Goal: Task Accomplishment & Management: Use online tool/utility

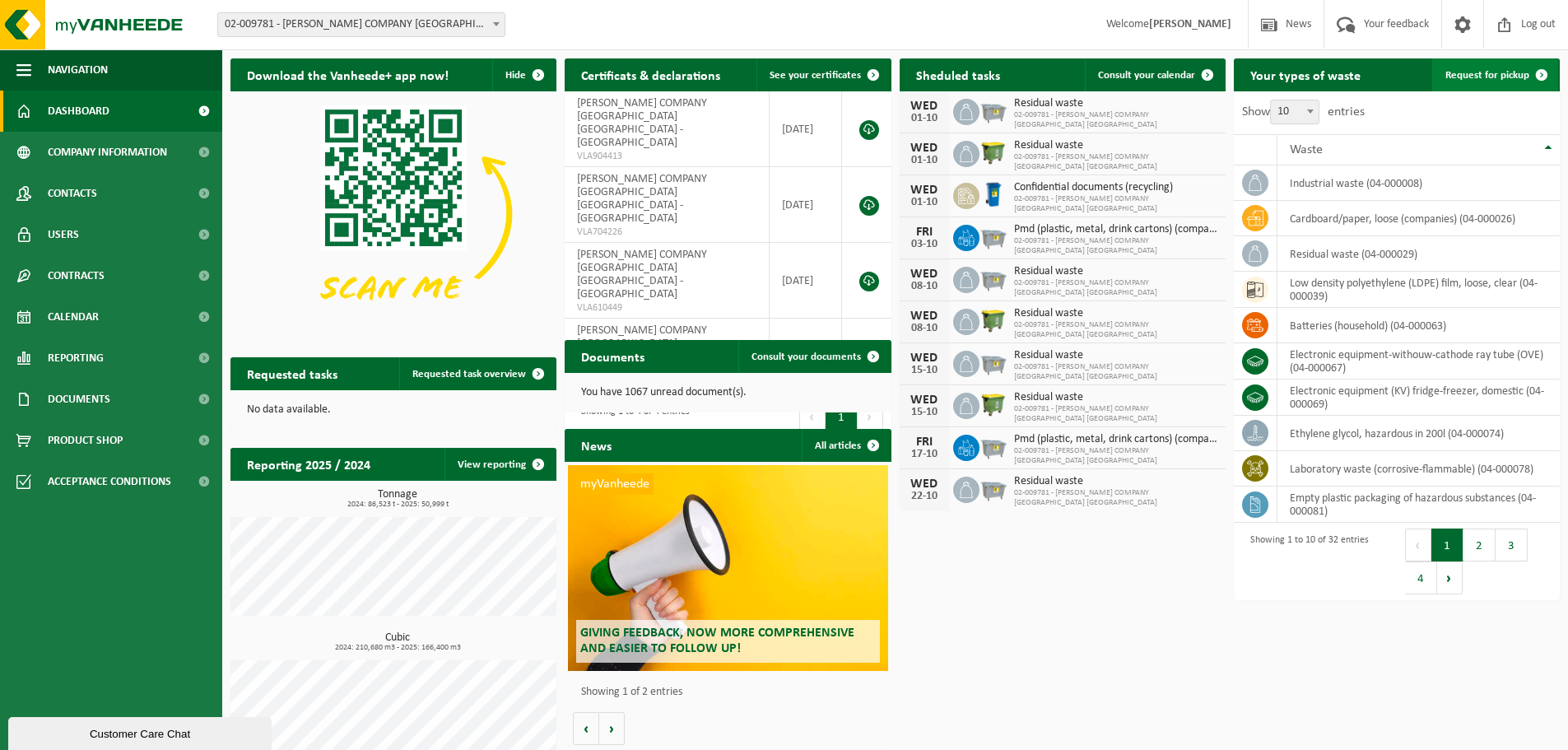
click at [1499, 79] on span "Request for pickup" at bounding box center [1486, 75] width 84 height 11
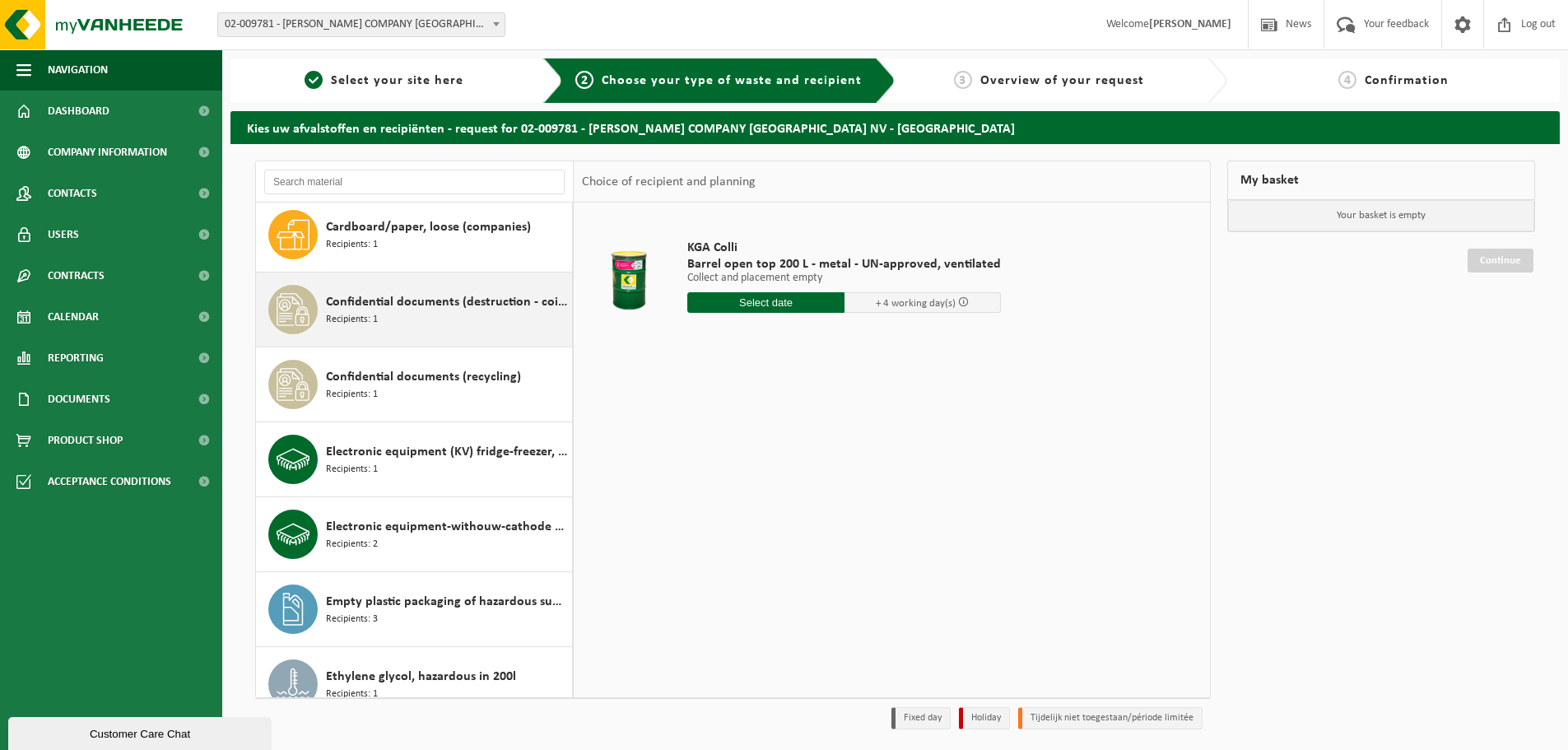
scroll to position [165, 0]
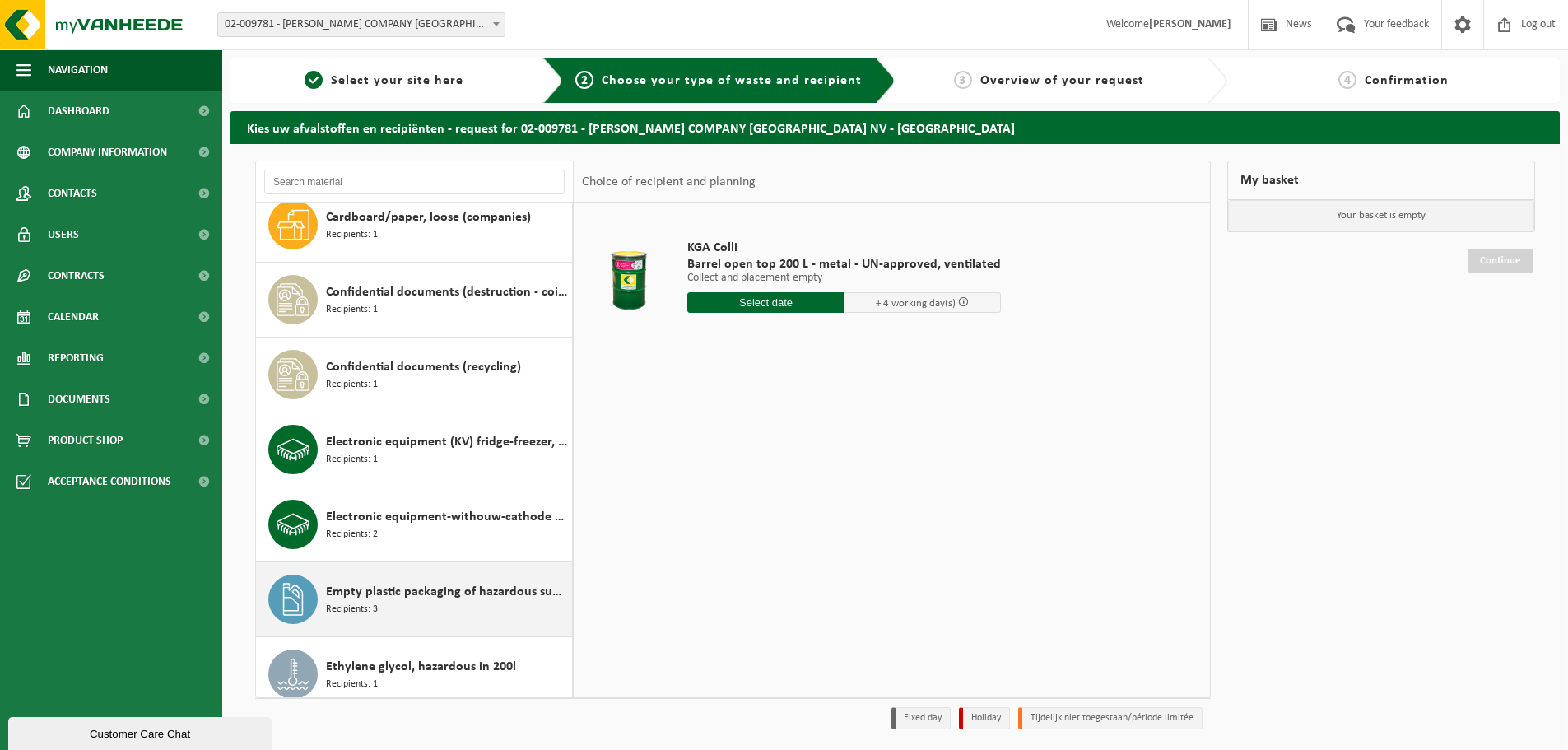
click at [438, 591] on span "Empty plastic packaging of hazardous substances" at bounding box center [446, 591] width 242 height 20
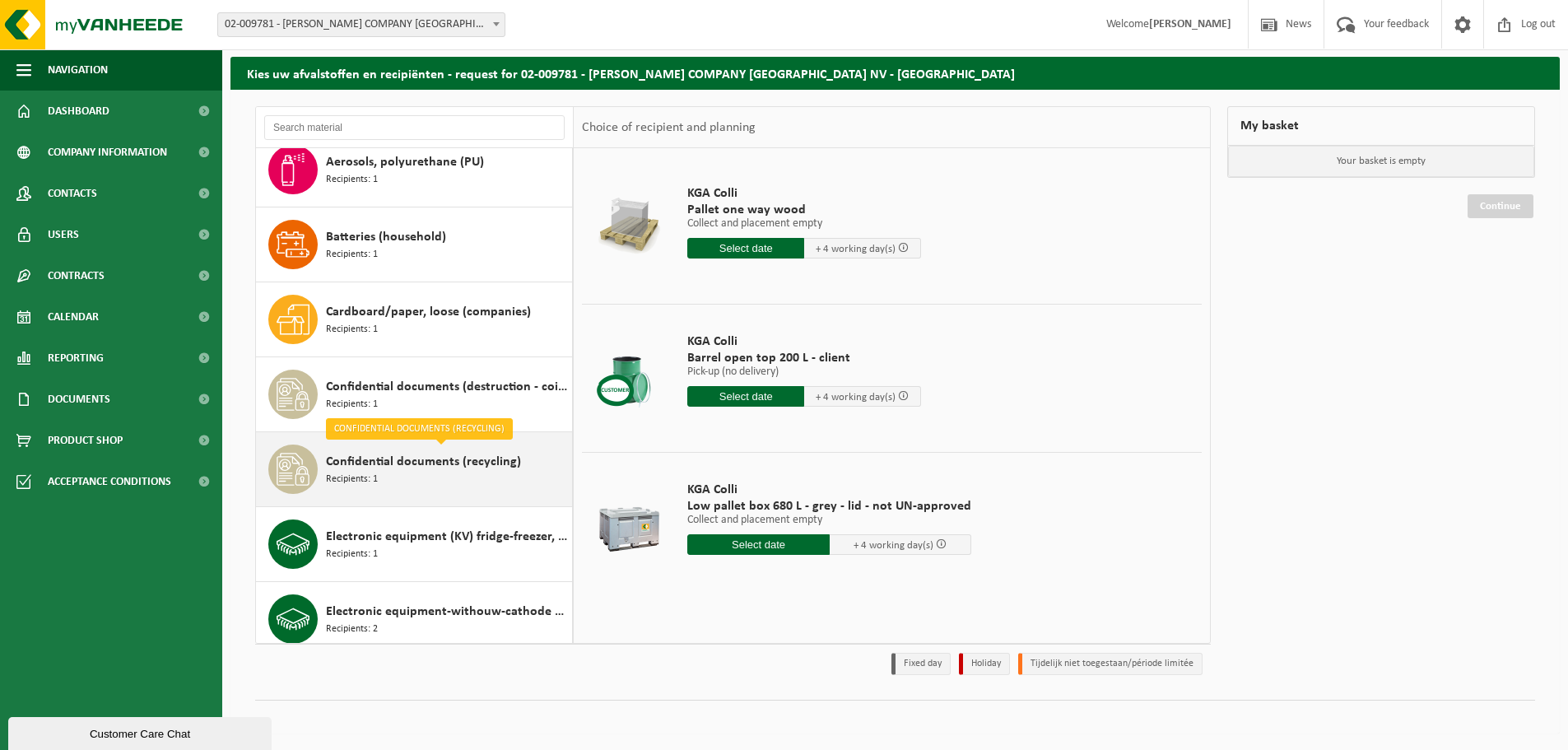
scroll to position [0, 0]
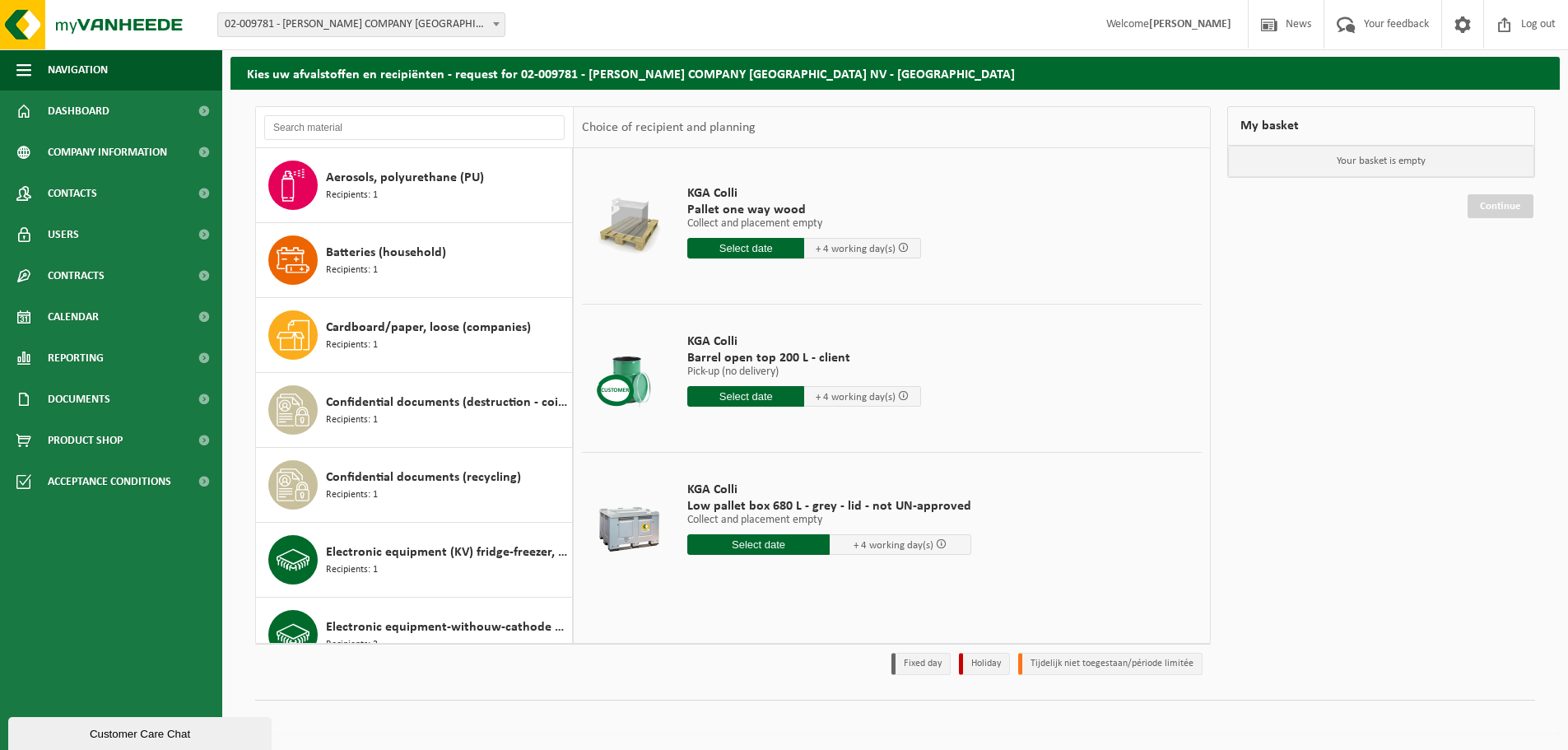
click at [753, 253] on input "text" at bounding box center [745, 248] width 116 height 20
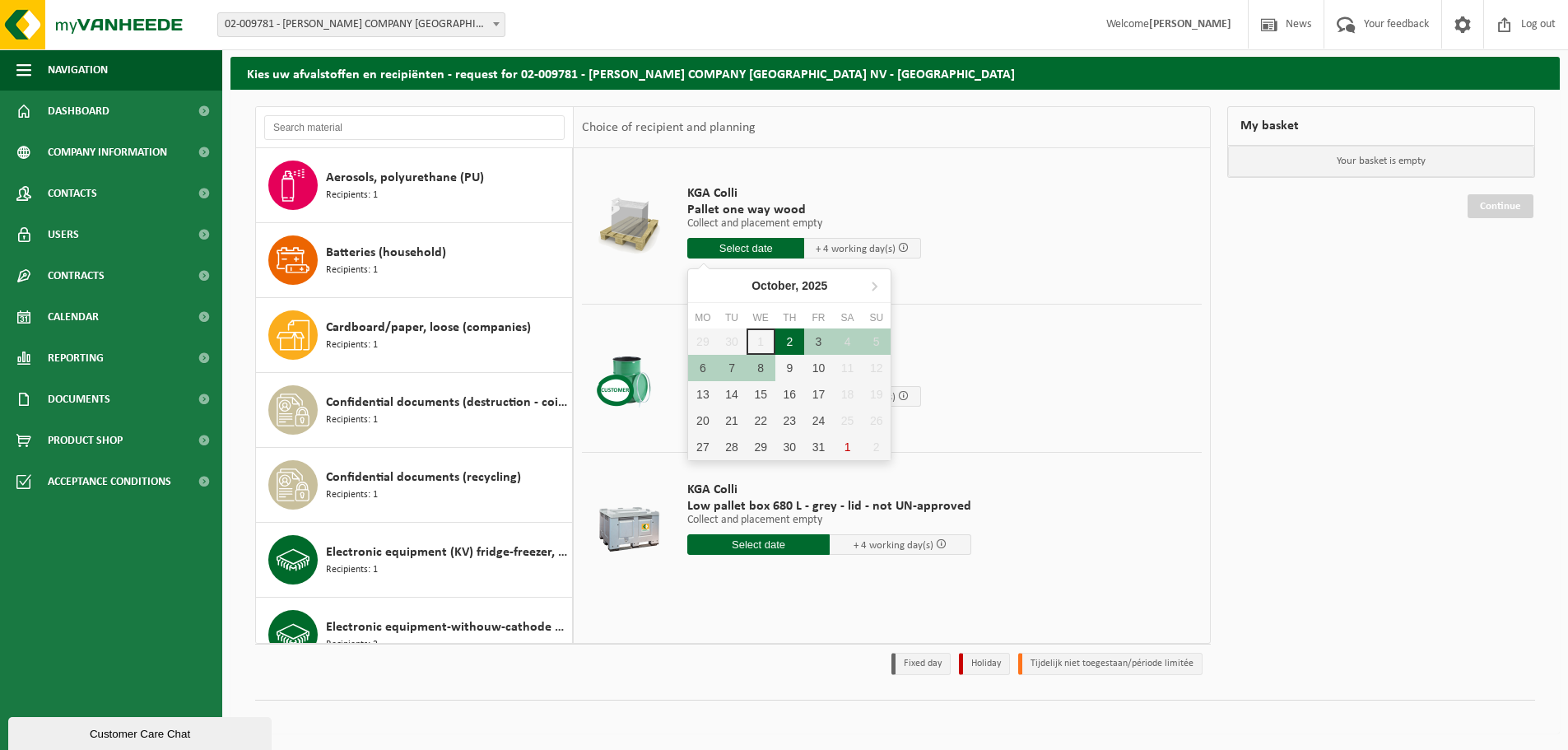
click at [789, 340] on div "2" at bounding box center [790, 341] width 29 height 26
type input "From 2025-10-02"
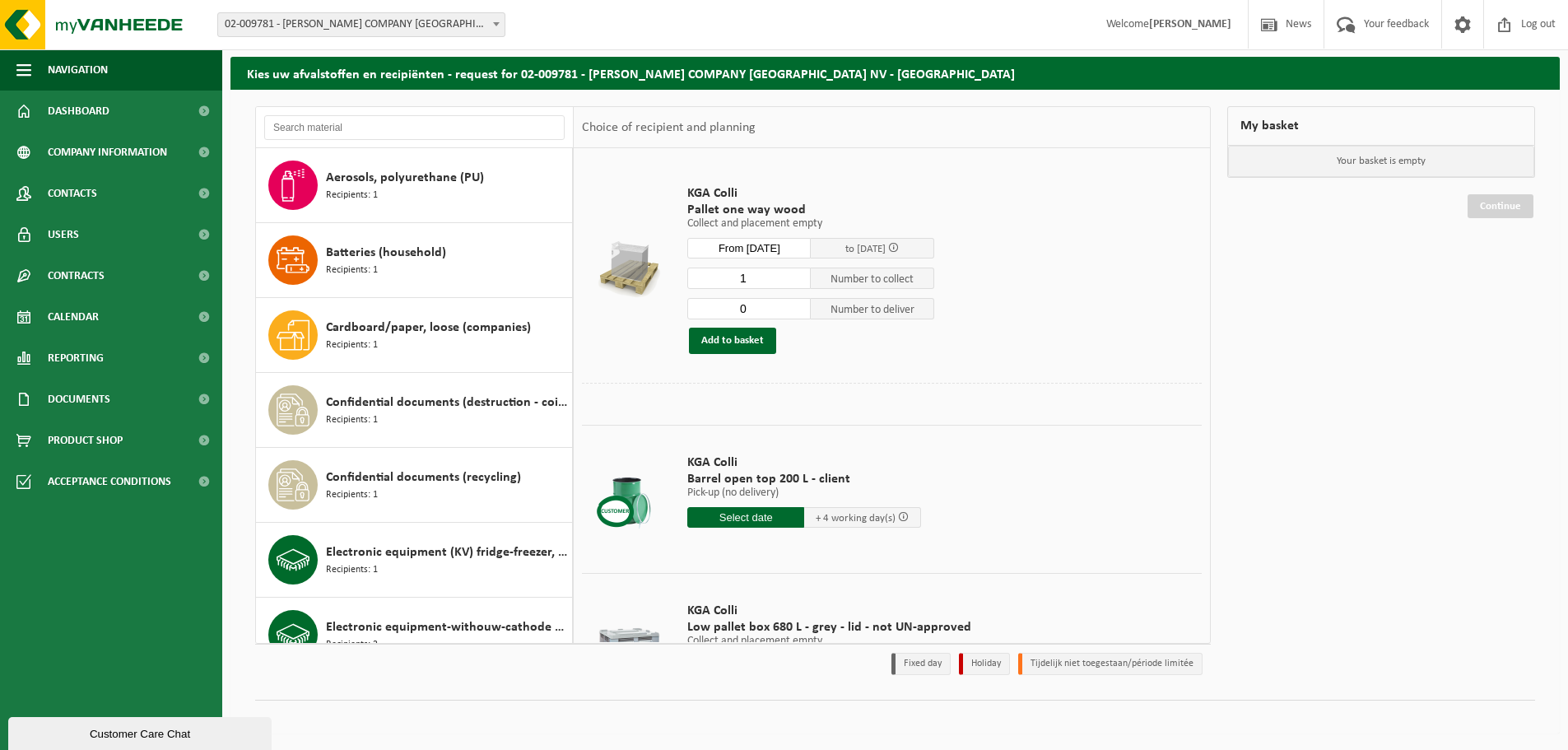
type input "0"
click at [797, 313] on input "0" at bounding box center [748, 308] width 123 height 21
type input "2"
click at [796, 274] on input "2" at bounding box center [748, 278] width 123 height 21
click at [739, 344] on button "Add to basket" at bounding box center [732, 340] width 88 height 26
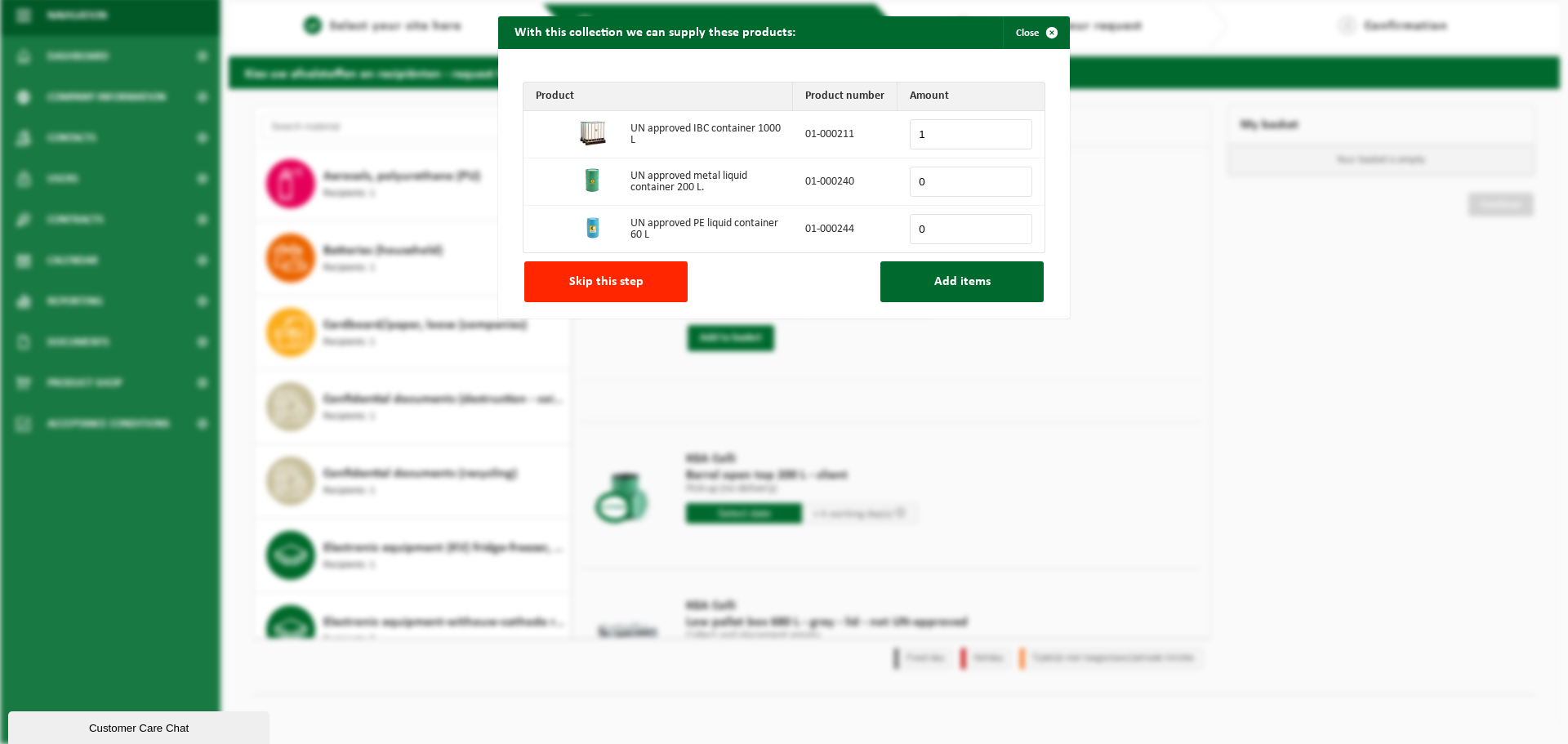
click at [1014, 133] on input "1" at bounding box center [971, 134] width 122 height 30
click at [1013, 133] on input "2" at bounding box center [971, 134] width 122 height 30
click at [1011, 137] on input "1" at bounding box center [971, 134] width 122 height 30
type input "0"
click at [1011, 137] on input "0" at bounding box center [971, 134] width 122 height 30
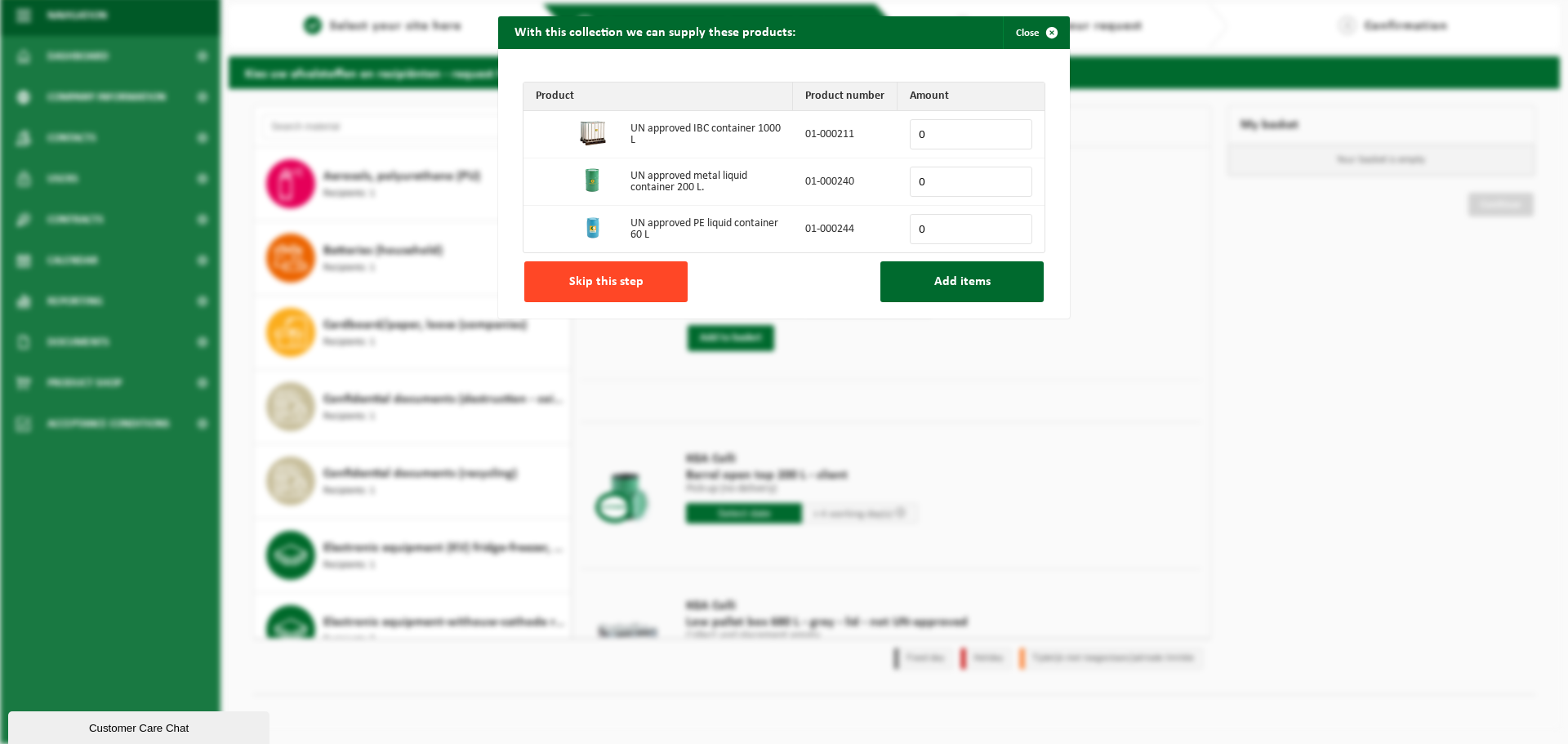
click at [633, 278] on span "Skip this step" at bounding box center [607, 281] width 74 height 13
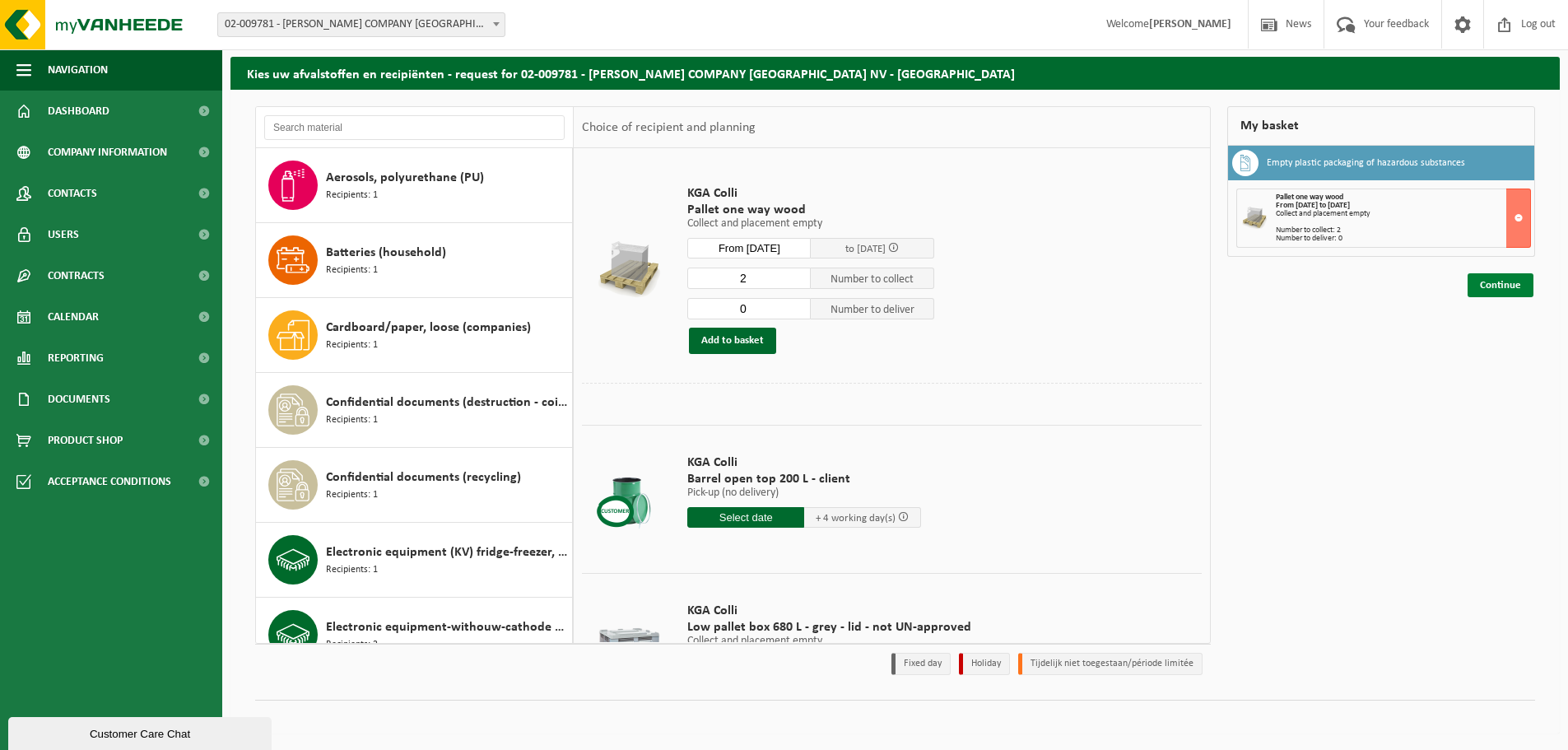
click at [1507, 287] on link "Continue" at bounding box center [1500, 285] width 65 height 24
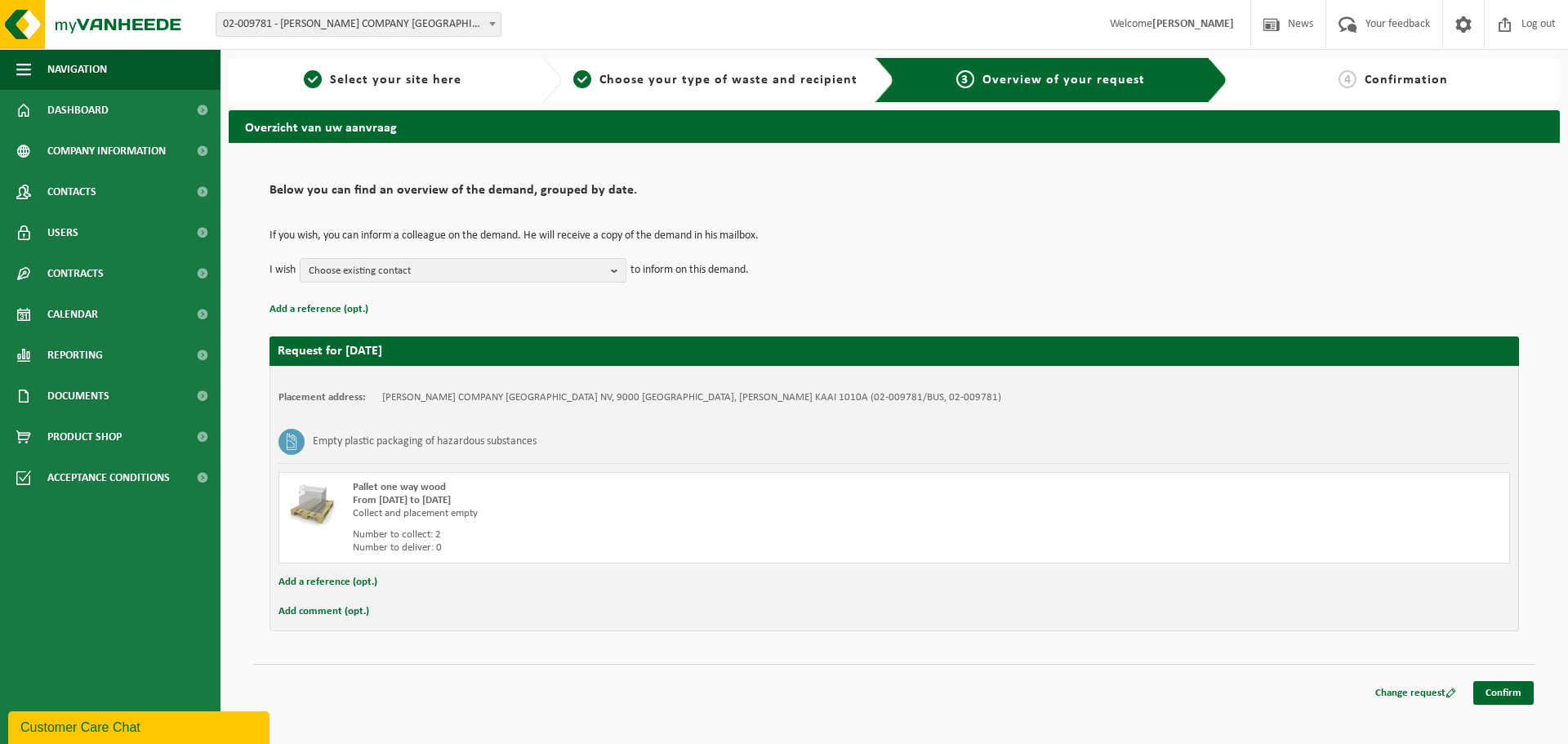
click at [328, 612] on button "Add comment (opt.)" at bounding box center [323, 611] width 90 height 21
click at [379, 607] on input "text" at bounding box center [916, 612] width 1154 height 24
type input "2 empty IBCs, not wood."
click at [359, 580] on button "Add a reference (opt.)" at bounding box center [327, 581] width 99 height 21
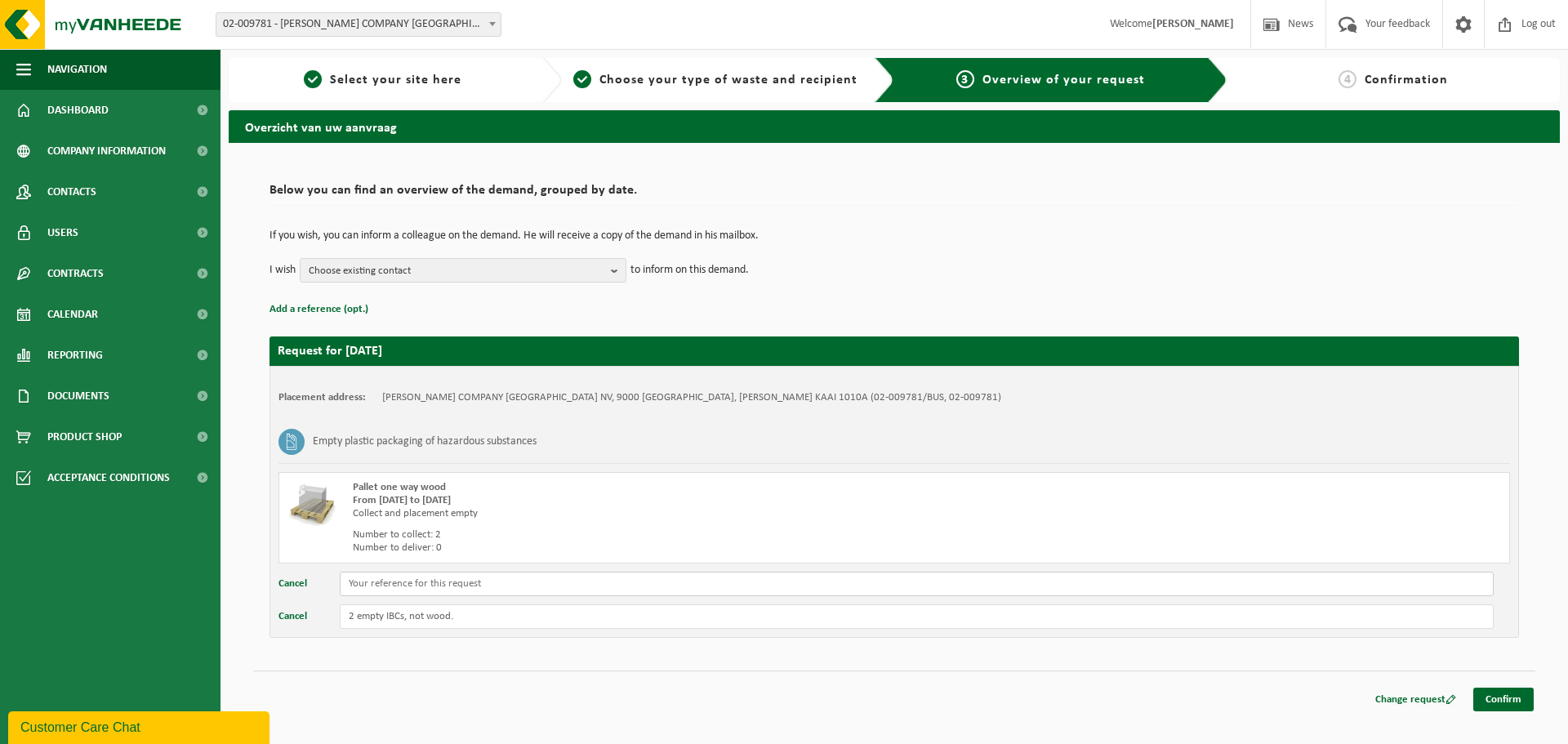
click at [374, 586] on input "text" at bounding box center [916, 583] width 1154 height 24
type input "Gevarengoedruimte"
click at [1511, 698] on link "Confirm" at bounding box center [1504, 699] width 61 height 24
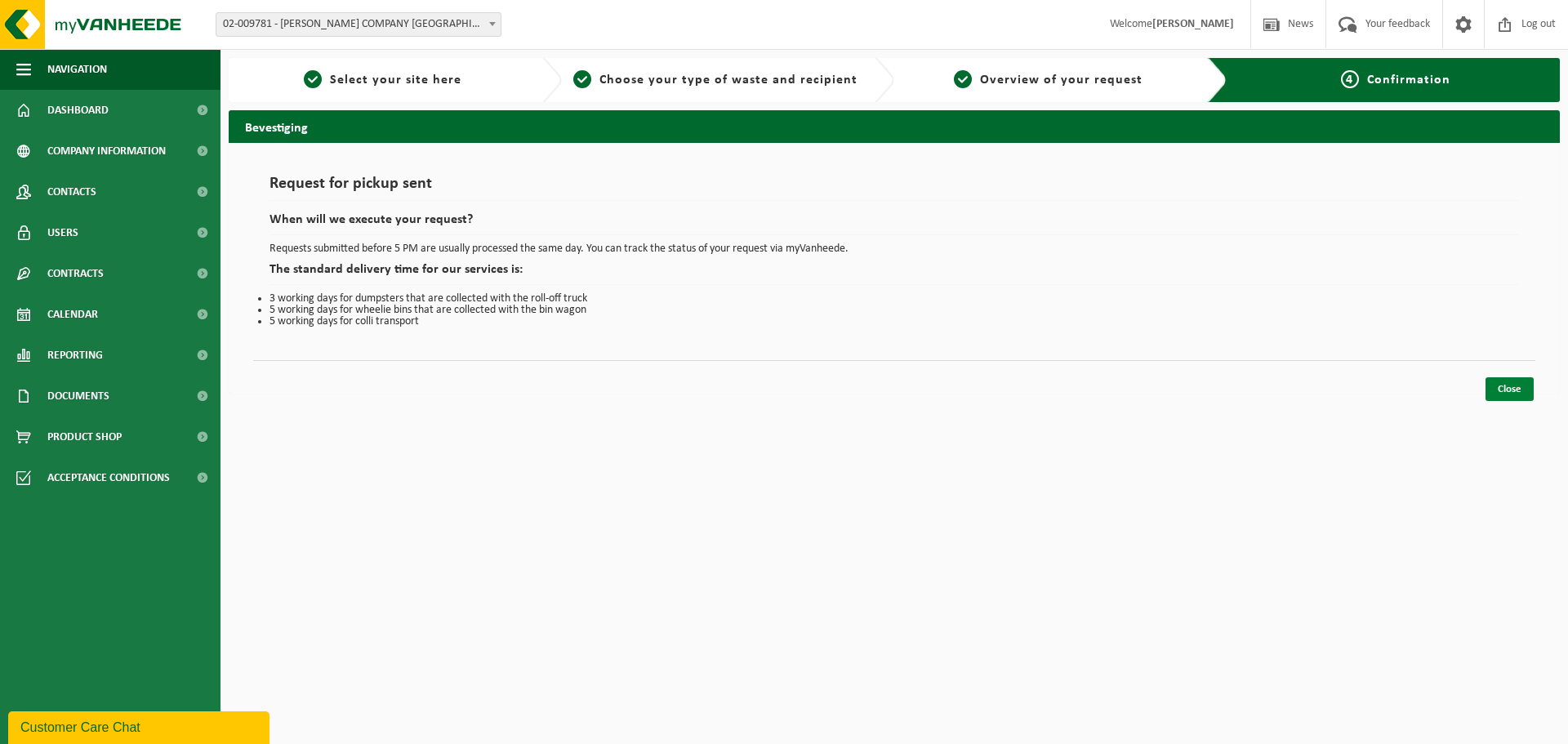
click at [1532, 392] on link "Close" at bounding box center [1509, 389] width 48 height 24
